Goal: Task Accomplishment & Management: Complete application form

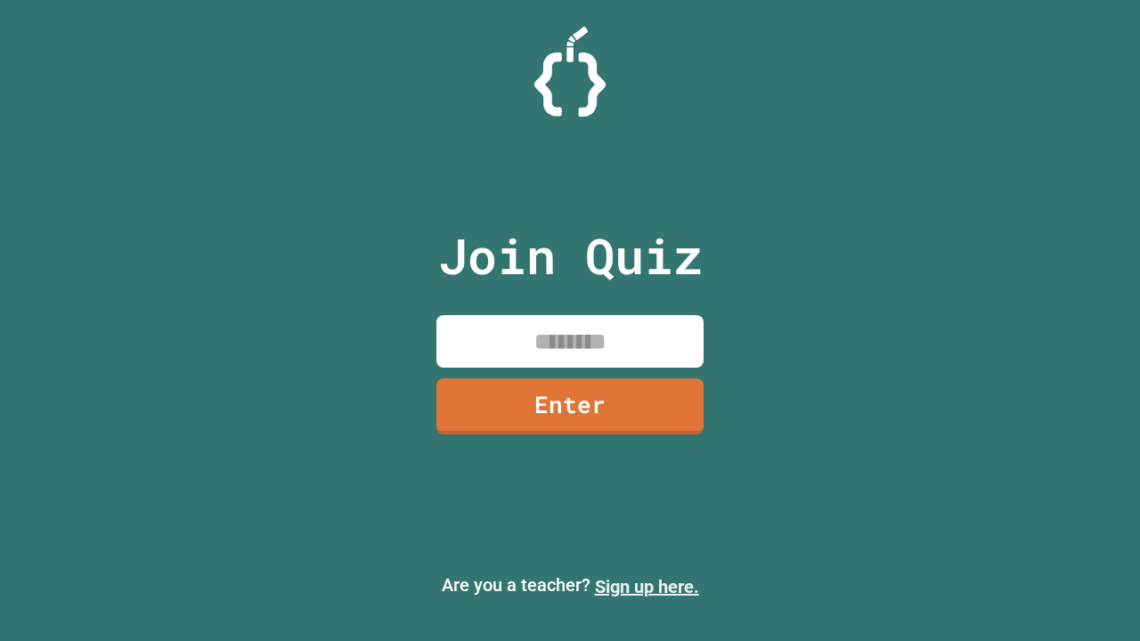
click at [646, 587] on link "Sign up here." at bounding box center [647, 586] width 104 height 21
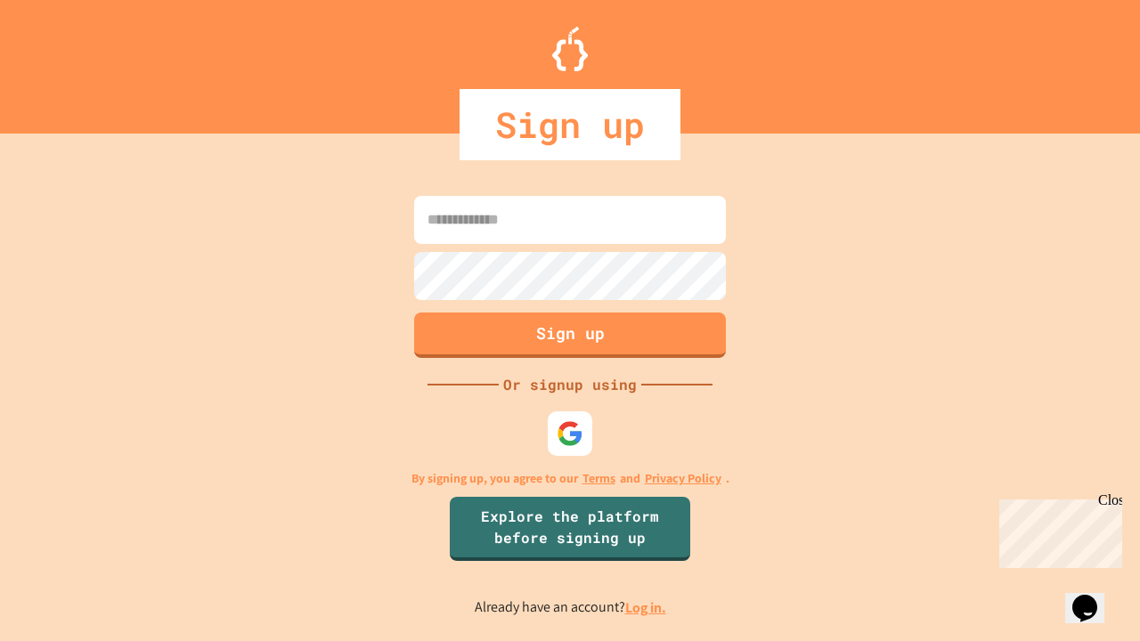
click at [646, 607] on link "Log in." at bounding box center [645, 607] width 41 height 19
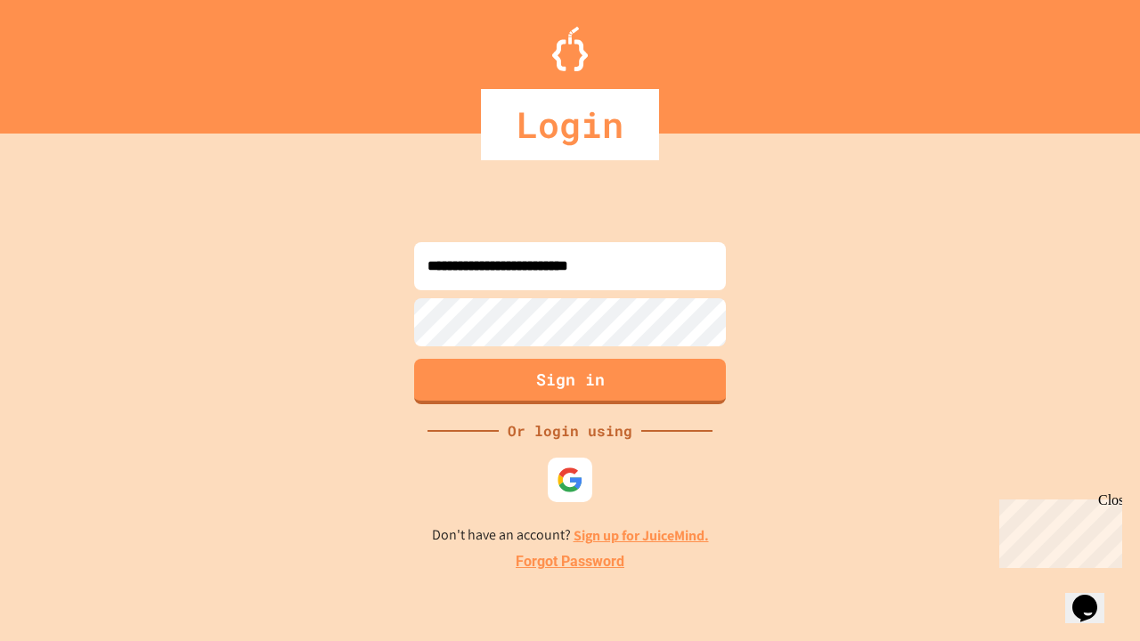
type input "**********"
